Goal: Task Accomplishment & Management: Manage account settings

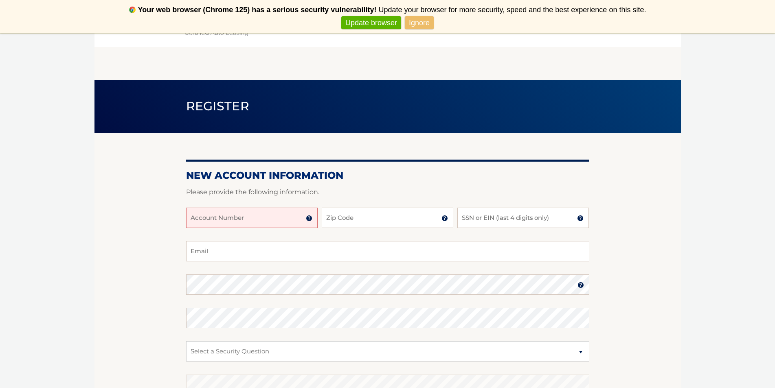
click at [249, 220] on input "Account Number" at bounding box center [252, 218] width 132 height 20
click at [240, 218] on input "Account Number" at bounding box center [252, 218] width 132 height 20
type input "44455986540"
click at [376, 215] on input "Zip Code" at bounding box center [388, 218] width 132 height 20
type input "14228"
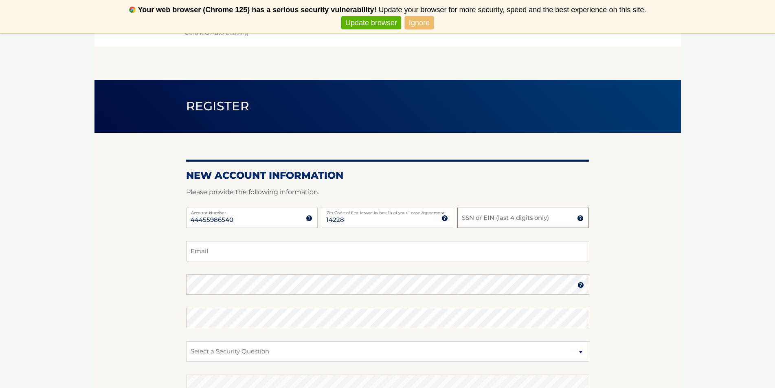
click at [542, 221] on input "SSN or EIN (last 4 digits only)" at bounding box center [524, 218] width 132 height 20
type input "2352"
click at [453, 254] on input "Email" at bounding box center [387, 251] width 403 height 20
type input "cernalcorn89@gmail.com"
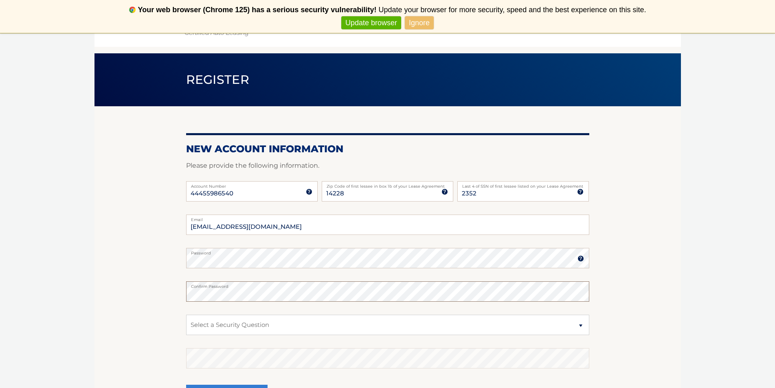
scroll to position [41, 0]
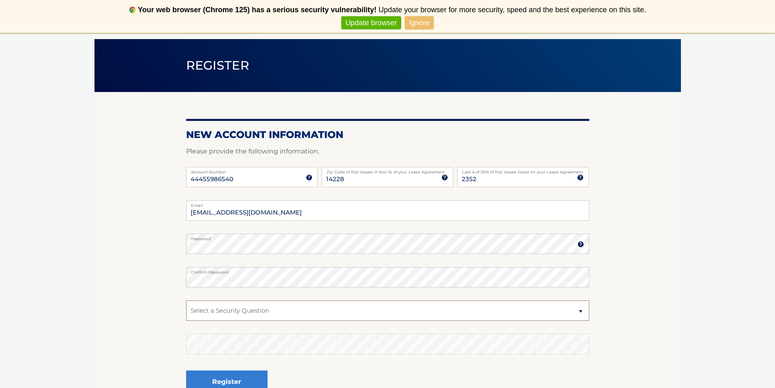
click at [214, 303] on select "Select a Security Question What was the name of your elementary school? What is…" at bounding box center [387, 311] width 403 height 20
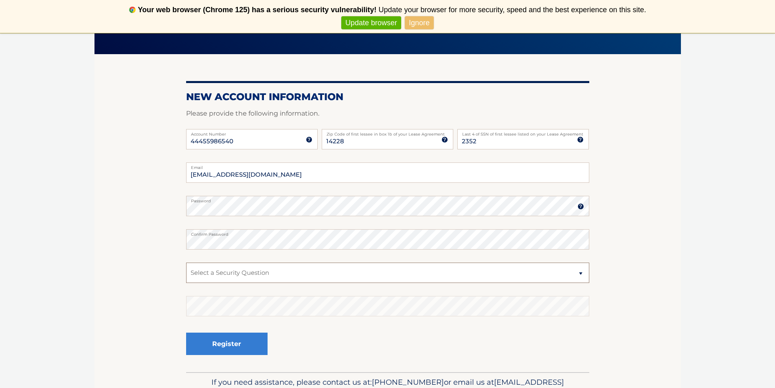
scroll to position [125, 0]
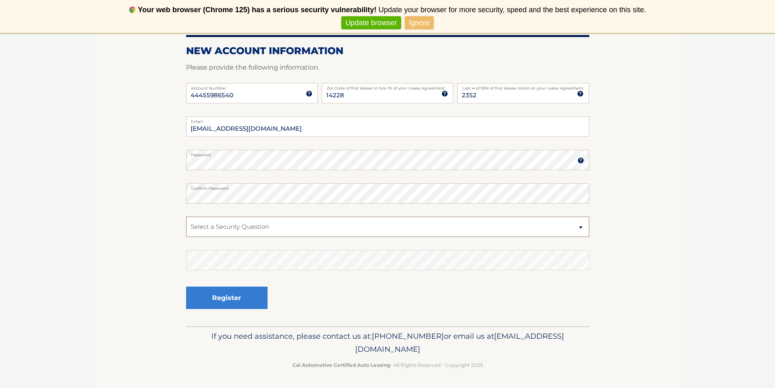
click at [205, 225] on select "Select a Security Question What was the name of your elementary school? What is…" at bounding box center [387, 227] width 403 height 20
select select "3"
click at [186, 217] on select "Select a Security Question What was the name of your elementary school? What is…" at bounding box center [387, 227] width 403 height 20
click at [235, 301] on button "Register" at bounding box center [226, 298] width 81 height 22
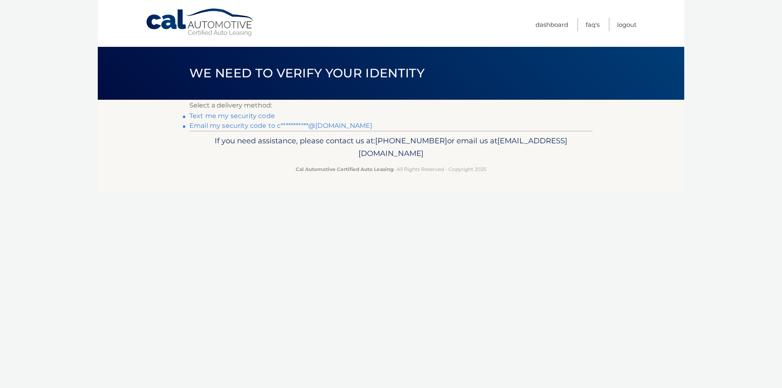
click at [204, 113] on link "Text me my security code" at bounding box center [232, 116] width 86 height 8
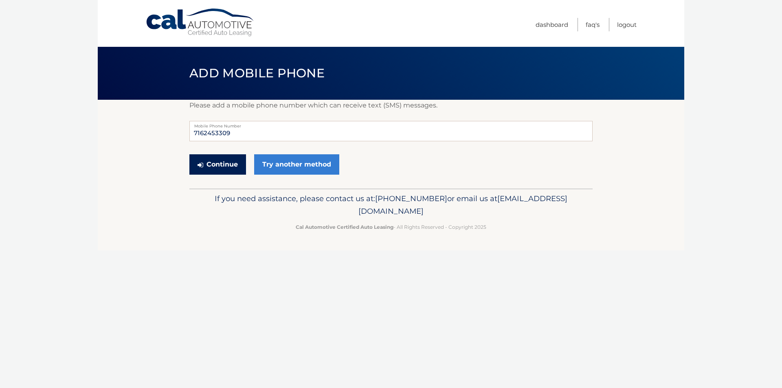
click at [216, 156] on button "Continue" at bounding box center [217, 164] width 57 height 20
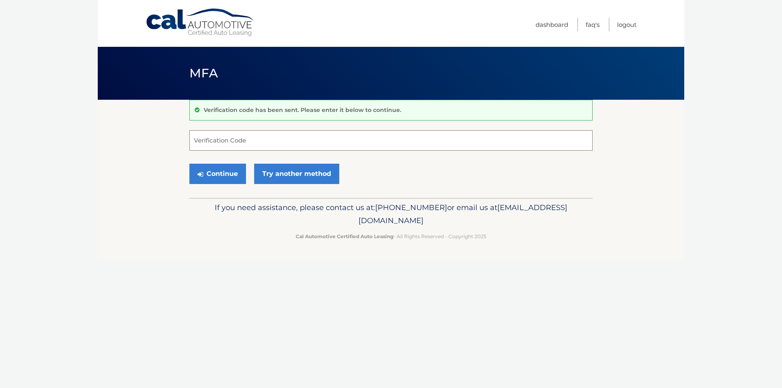
click at [218, 144] on input "Verification Code" at bounding box center [390, 140] width 403 height 20
click at [302, 141] on input "Verification Code" at bounding box center [390, 140] width 403 height 20
type input "188630"
click at [189, 164] on button "Continue" at bounding box center [217, 174] width 57 height 20
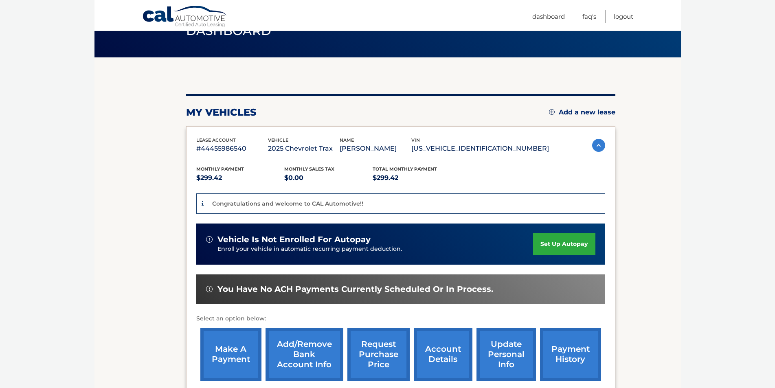
scroll to position [122, 0]
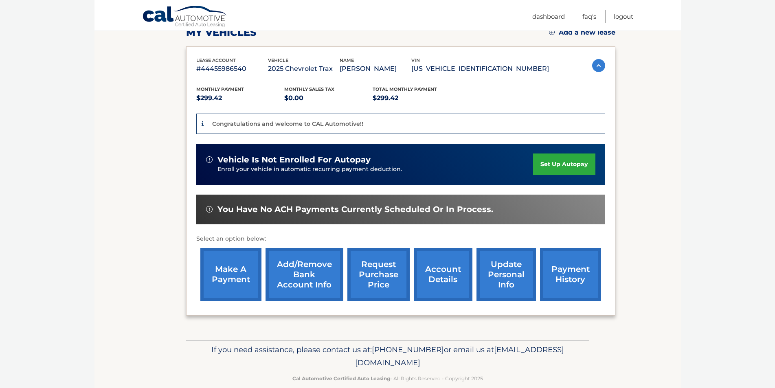
click at [564, 170] on link "set up autopay" at bounding box center [564, 165] width 62 height 22
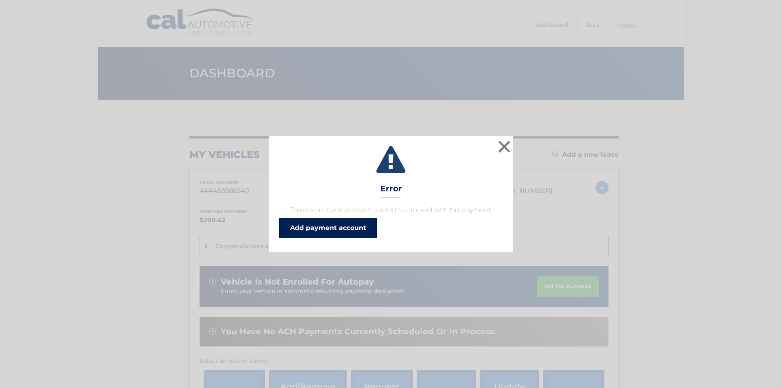
click at [322, 231] on link "Add payment account" at bounding box center [328, 228] width 98 height 20
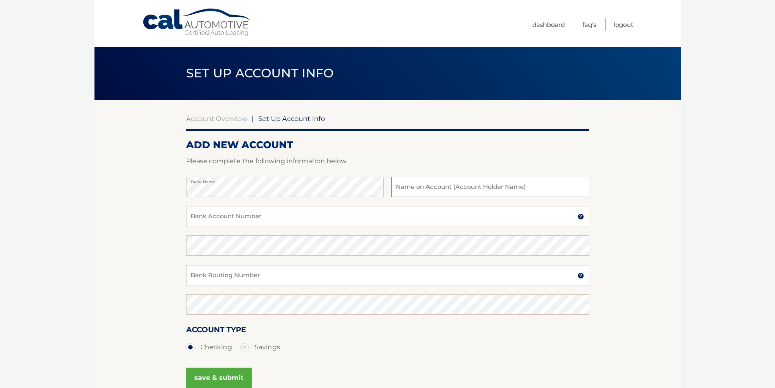
click at [416, 185] on input "text" at bounding box center [491, 187] width 198 height 20
type input "[PERSON_NAME]"
click at [403, 212] on input "Bank Account Number" at bounding box center [387, 216] width 403 height 20
type input "9897033362"
click at [403, 212] on label "Bank Account Number" at bounding box center [387, 209] width 403 height 7
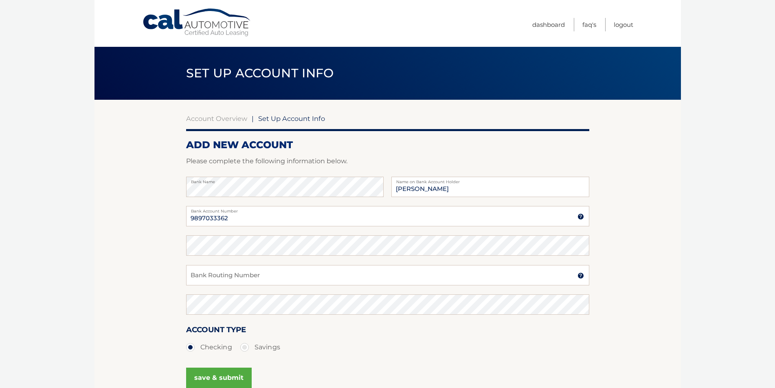
click at [403, 212] on input "9897033362" at bounding box center [387, 216] width 403 height 20
click at [323, 227] on div "9897033362 Bank Account Number A 3-17-digit number at the bottom of a check or …" at bounding box center [387, 220] width 403 height 29
click at [328, 222] on input "9897033362" at bounding box center [387, 216] width 403 height 20
click at [267, 273] on input "Bank Routing Number" at bounding box center [387, 275] width 403 height 20
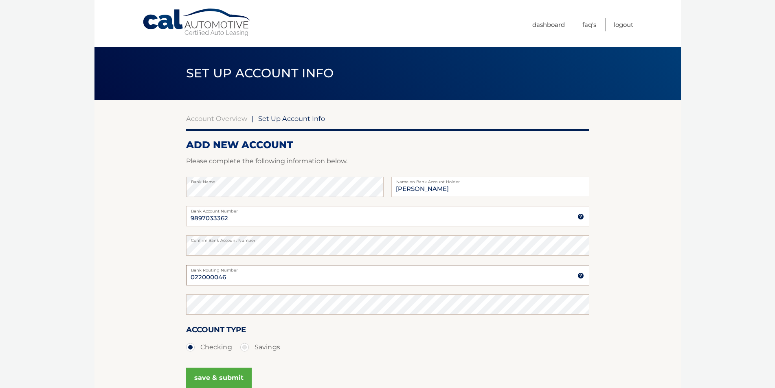
click at [267, 274] on input "022000046" at bounding box center [387, 275] width 403 height 20
type input "022000046"
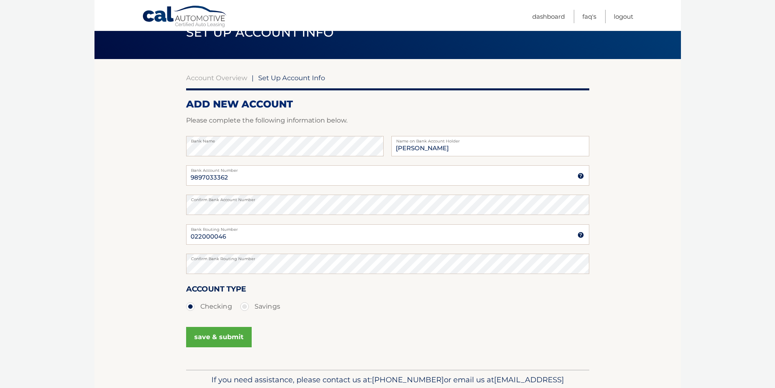
click at [243, 341] on button "save & submit" at bounding box center [219, 337] width 66 height 20
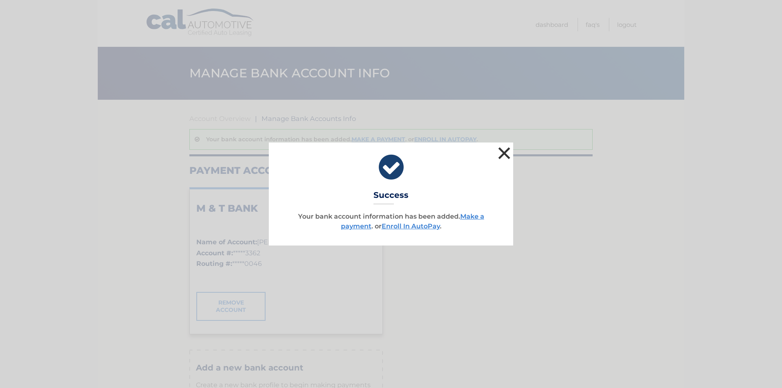
click at [503, 158] on button "×" at bounding box center [504, 153] width 16 height 16
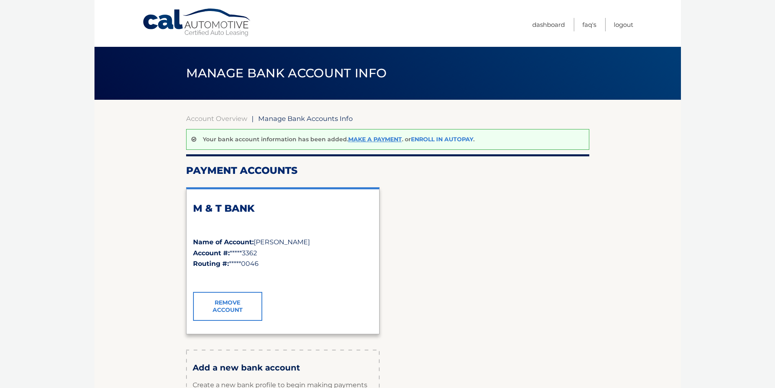
click at [463, 141] on link "Enroll In AutoPay" at bounding box center [442, 139] width 62 height 7
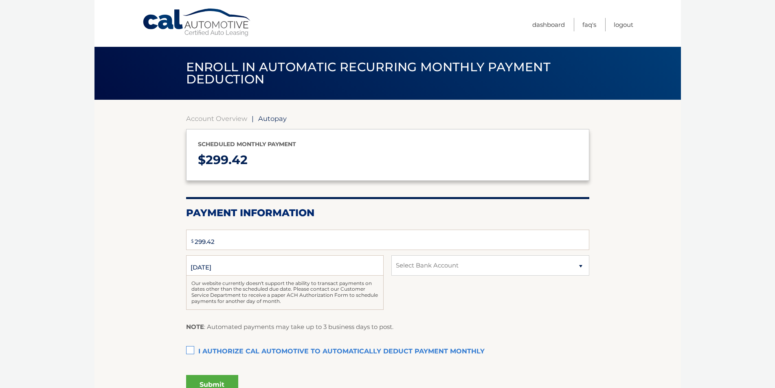
select select "YmY3NTU5ZDctZTc4YS00MWQ5LWFhZTQtYzFiMWEzMjc3Njg5"
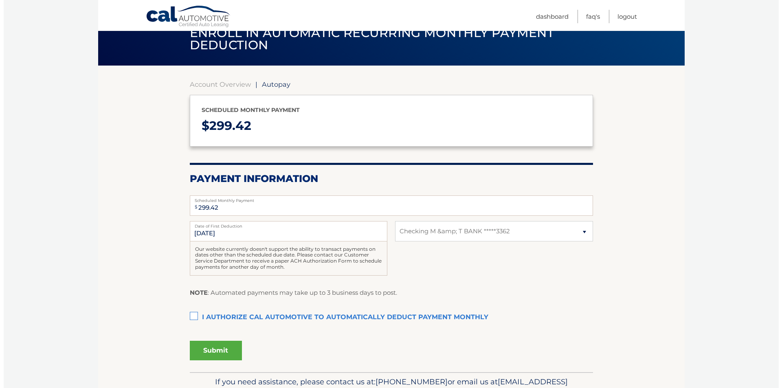
scroll to position [80, 0]
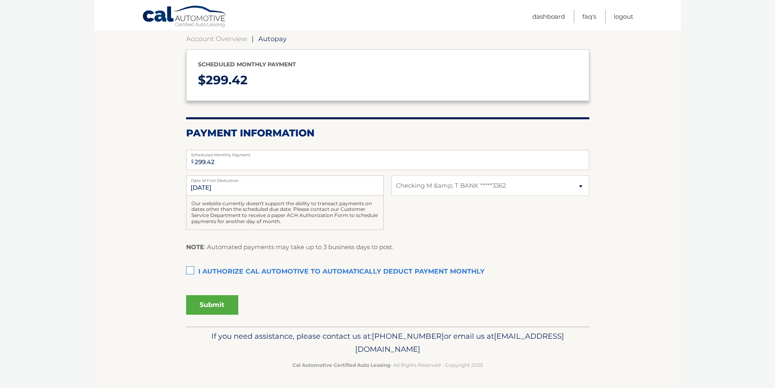
click at [191, 273] on label "I authorize cal automotive to automatically deduct payment monthly This checkbo…" at bounding box center [387, 272] width 403 height 16
click at [0, 0] on input "I authorize cal automotive to automatically deduct payment monthly This checkbo…" at bounding box center [0, 0] width 0 height 0
click at [200, 307] on button "Submit" at bounding box center [212, 305] width 52 height 20
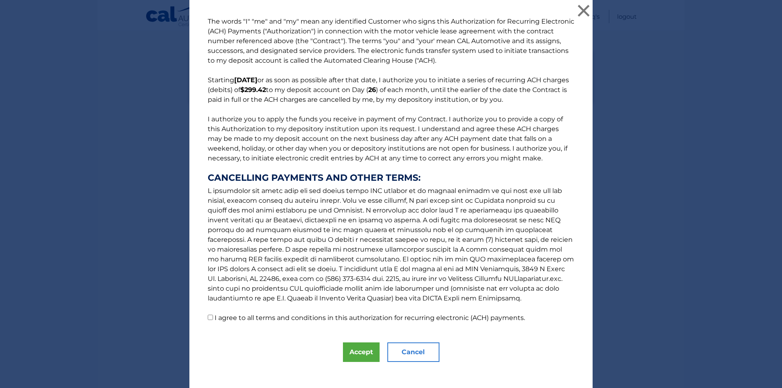
click at [208, 319] on input "I agree to all terms and conditions in this authorization for recurring electro…" at bounding box center [210, 317] width 5 height 5
checkbox input "true"
click at [364, 350] on button "Accept" at bounding box center [361, 353] width 37 height 20
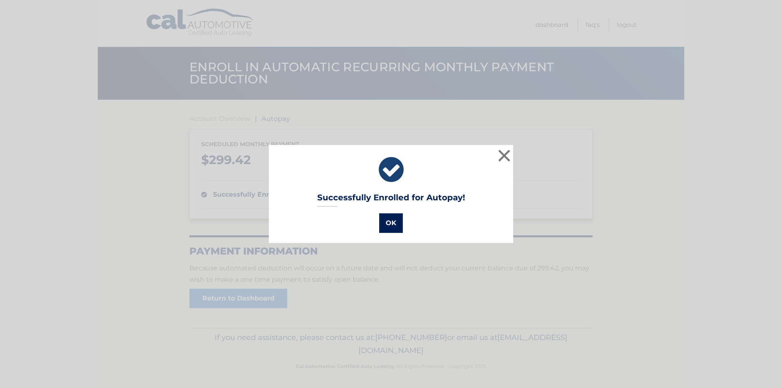
click at [380, 221] on button "OK" at bounding box center [391, 224] width 24 height 20
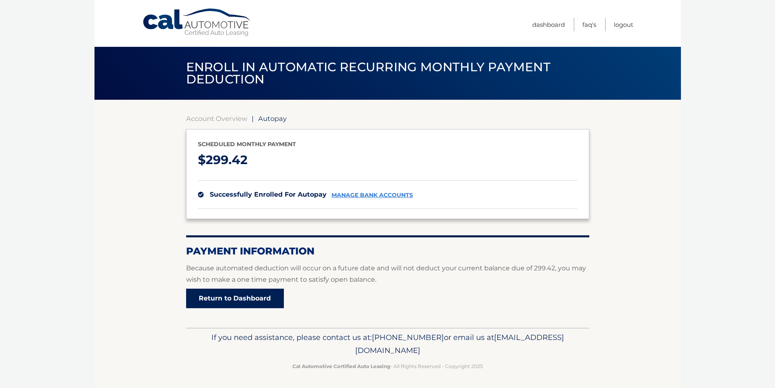
click at [264, 298] on link "Return to Dashboard" at bounding box center [235, 299] width 98 height 20
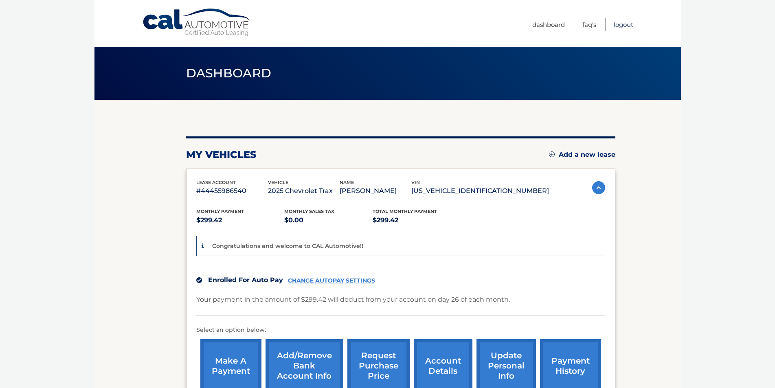
click at [619, 27] on link "Logout" at bounding box center [624, 24] width 20 height 13
